Goal: Find specific page/section: Find specific page/section

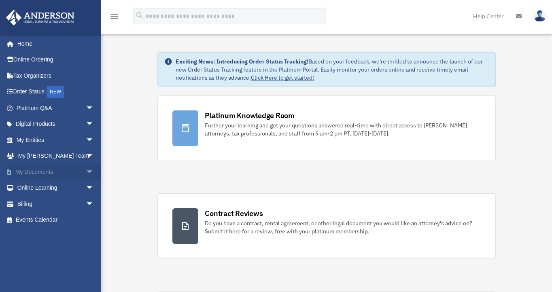
click at [39, 172] on link "My Documents arrow_drop_down" at bounding box center [56, 172] width 100 height 16
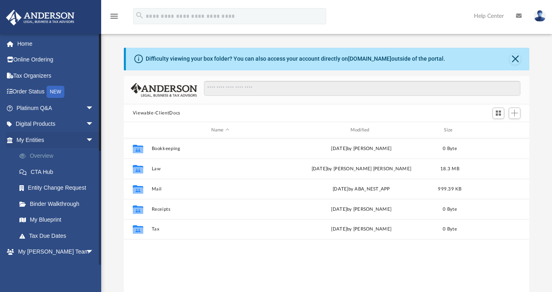
scroll to position [179, 401]
click at [43, 221] on link "My Blueprint" at bounding box center [58, 220] width 95 height 16
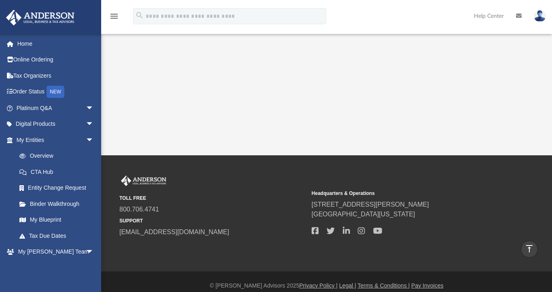
scroll to position [33, 0]
